Goal: Transaction & Acquisition: Purchase product/service

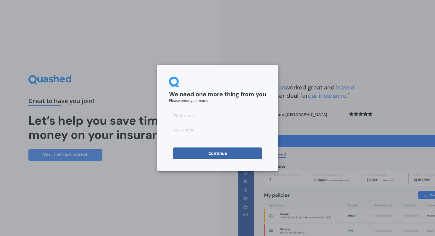
click at [205, 115] on input at bounding box center [217, 115] width 97 height 12
type input "[PERSON_NAME]"
click at [190, 128] on input at bounding box center [217, 130] width 97 height 12
type input "[PERSON_NAME]"
click at [192, 157] on button "Continue" at bounding box center [217, 153] width 89 height 12
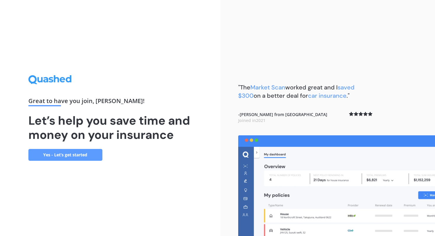
click at [101, 154] on link "Yes - Let’s get started" at bounding box center [65, 155] width 74 height 12
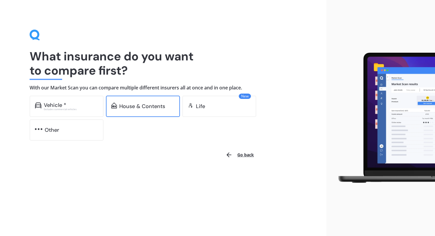
click at [133, 114] on div "House & Contents" at bounding box center [143, 106] width 74 height 21
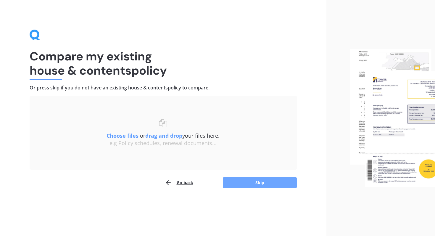
click at [240, 186] on button "Skip" at bounding box center [260, 182] width 74 height 11
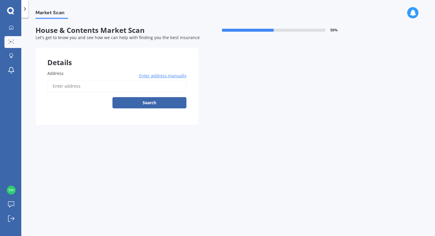
click at [100, 89] on input "Address" at bounding box center [116, 86] width 139 height 12
type input "[STREET_ADDRESS][PERSON_NAME]"
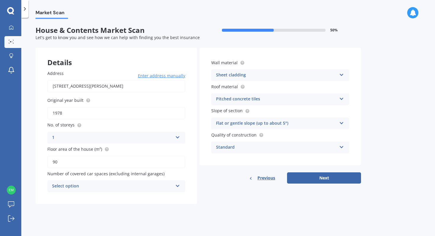
click at [118, 187] on div "Select option" at bounding box center [112, 186] width 121 height 7
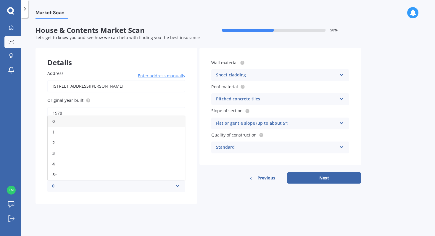
click at [110, 123] on div "0" at bounding box center [116, 121] width 137 height 11
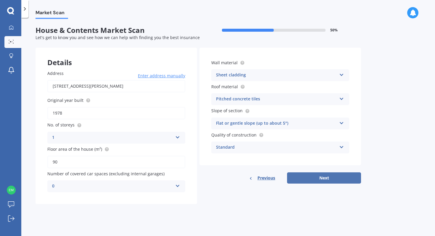
click at [301, 180] on button "Next" at bounding box center [324, 177] width 74 height 11
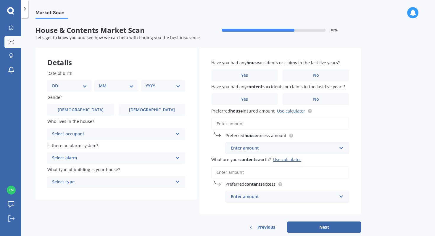
click at [84, 84] on select "DD 01 02 03 04 05 06 07 08 09 10 11 12 13 14 15 16 17 18 19 20 21 22 23 24 25 2…" at bounding box center [69, 86] width 35 height 7
select select "20"
click at [57, 83] on select "DD 01 02 03 04 05 06 07 08 09 10 11 12 13 14 15 16 17 18 19 20 21 22 23 24 25 2…" at bounding box center [69, 86] width 35 height 7
click at [104, 88] on select "MM 01 02 03 04 05 06 07 08 09 10 11 12" at bounding box center [116, 86] width 35 height 7
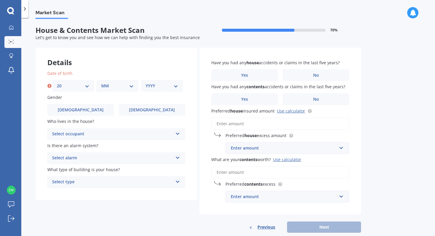
select select "01"
click at [101, 83] on select "MM 01 02 03 04 05 06 07 08 09 10 11 12" at bounding box center [117, 86] width 33 height 7
click at [159, 84] on select "YYYY 2009 2008 2007 2006 2005 2004 2003 2002 2001 2000 1999 1998 1997 1996 1995…" at bounding box center [162, 86] width 33 height 7
select select "1995"
click at [146, 83] on select "YYYY 2009 2008 2007 2006 2005 2004 2003 2002 2001 2000 1999 1998 1997 1996 1995…" at bounding box center [162, 86] width 33 height 7
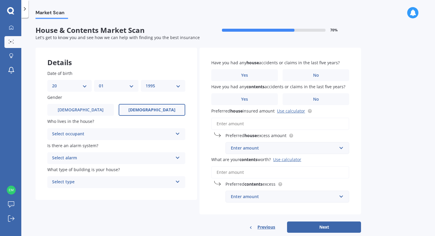
click at [152, 110] on span "[DEMOGRAPHIC_DATA]" at bounding box center [151, 109] width 47 height 5
click at [0, 0] on input "[DEMOGRAPHIC_DATA]" at bounding box center [0, 0] width 0 height 0
click at [134, 133] on div "Select occupant" at bounding box center [112, 133] width 121 height 7
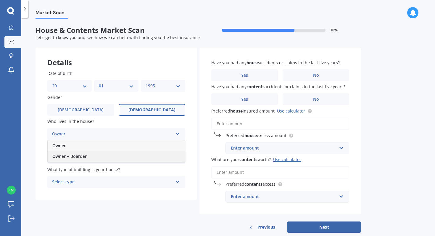
click at [125, 153] on div "Owner + Boarder" at bounding box center [116, 156] width 137 height 11
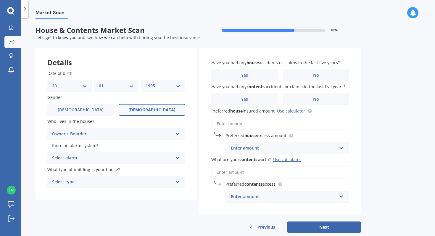
click at [124, 159] on div "Select alarm" at bounding box center [112, 157] width 121 height 7
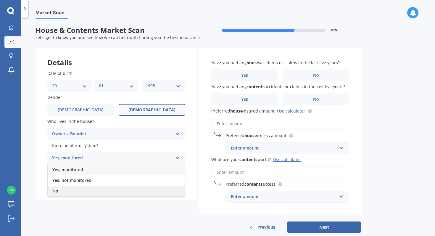
click at [113, 189] on div "No" at bounding box center [116, 190] width 137 height 11
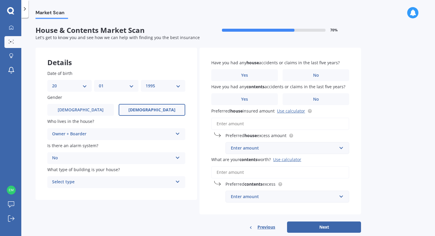
click at [117, 181] on div "Select type" at bounding box center [112, 181] width 121 height 7
click at [127, 196] on div "Freestanding" at bounding box center [116, 193] width 137 height 11
click at [324, 75] on label "No" at bounding box center [315, 75] width 67 height 12
click at [0, 0] on input "No" at bounding box center [0, 0] width 0 height 0
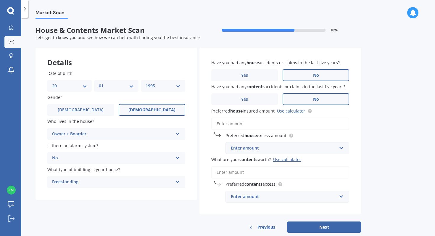
click at [318, 98] on span "No" at bounding box center [316, 99] width 6 height 5
click at [0, 0] on input "No" at bounding box center [0, 0] width 0 height 0
click at [291, 112] on link "Use calculator" at bounding box center [291, 111] width 28 height 6
click at [265, 148] on div "Enter amount" at bounding box center [284, 148] width 106 height 7
click at [248, 159] on div "$300" at bounding box center [287, 159] width 123 height 11
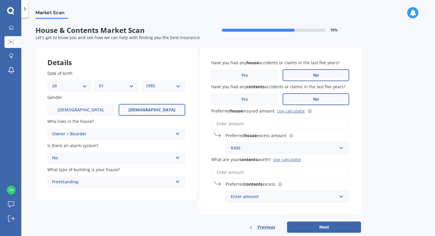
click at [247, 174] on input "What are your contents worth? Use calculator" at bounding box center [280, 172] width 138 height 12
click at [252, 149] on div "$300" at bounding box center [284, 148] width 106 height 7
click at [245, 124] on input "Preferred house insured amount Use calculator" at bounding box center [280, 123] width 138 height 12
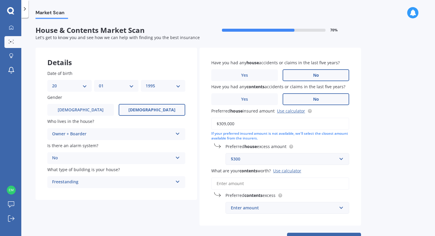
type input "$309,000"
click at [260, 156] on div "$300" at bounding box center [284, 159] width 106 height 7
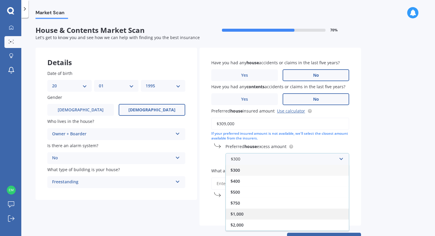
click at [259, 212] on div "$1,000" at bounding box center [287, 213] width 123 height 11
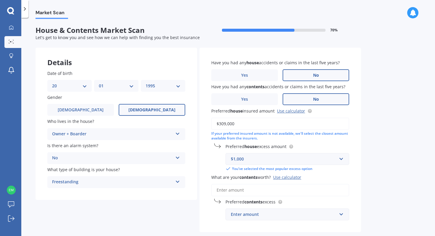
click at [256, 160] on div "$1,000" at bounding box center [284, 159] width 106 height 7
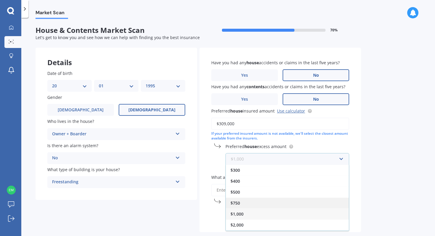
scroll to position [10, 0]
click at [255, 225] on div "$2,500" at bounding box center [287, 225] width 123 height 11
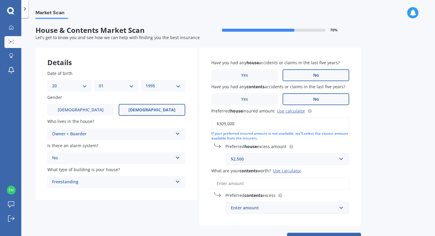
click at [249, 185] on input "What are your contents worth? Use calculator" at bounding box center [280, 183] width 138 height 12
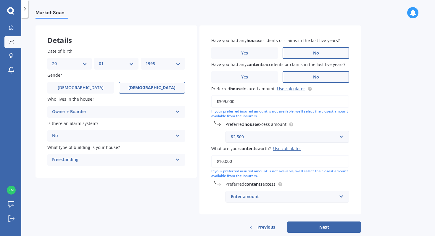
scroll to position [23, 0]
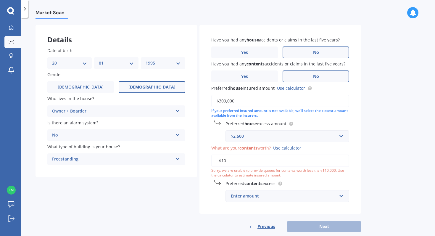
type input "$1"
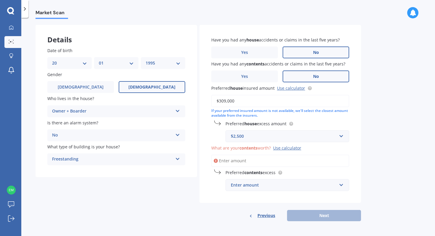
type input "$0"
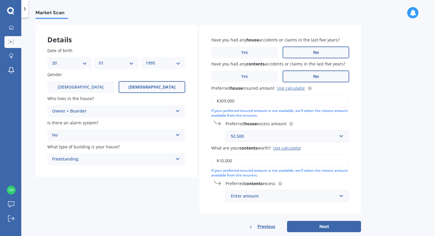
type input "$10,000"
click at [256, 197] on div "Enter amount" at bounding box center [284, 196] width 106 height 7
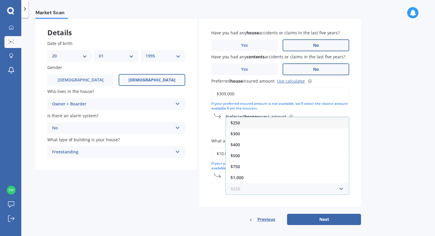
scroll to position [35, 0]
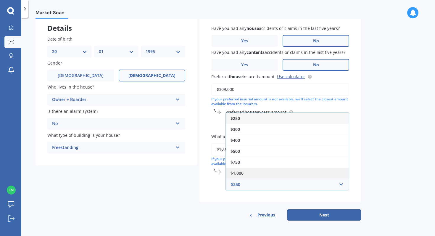
click at [258, 175] on div "$1,000" at bounding box center [287, 172] width 123 height 11
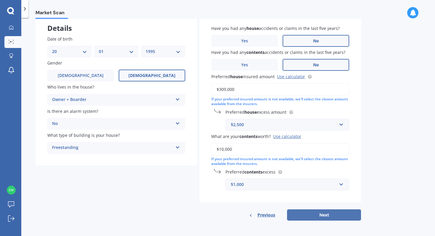
click at [307, 214] on button "Next" at bounding box center [324, 214] width 74 height 11
select select "20"
select select "01"
select select "1995"
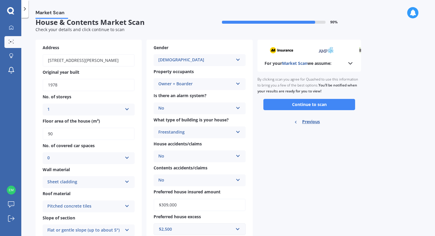
scroll to position [7, 0]
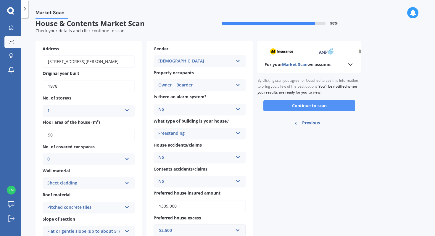
click at [279, 107] on button "Continue to scan" at bounding box center [309, 105] width 92 height 11
